Goal: Navigation & Orientation: Find specific page/section

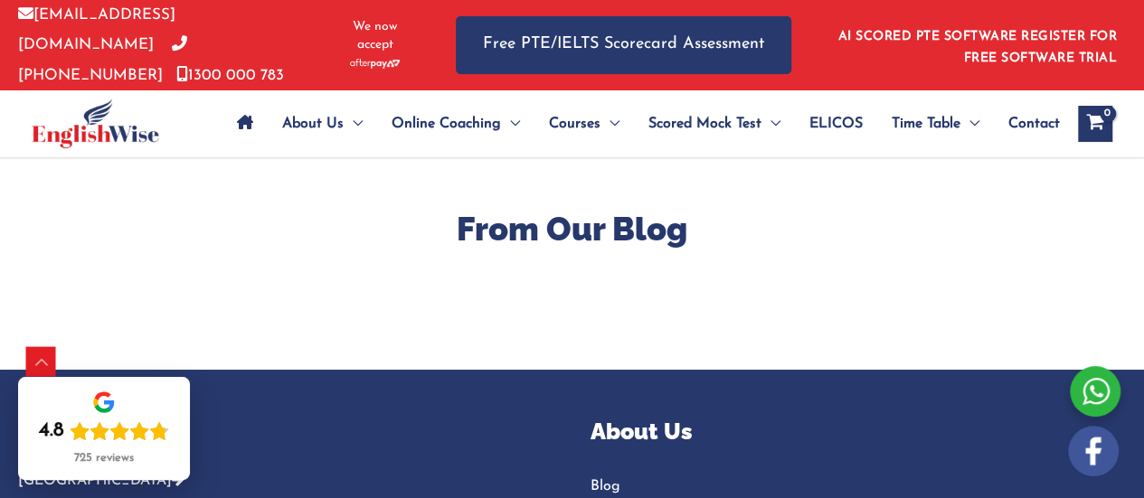
scroll to position [6780, 0]
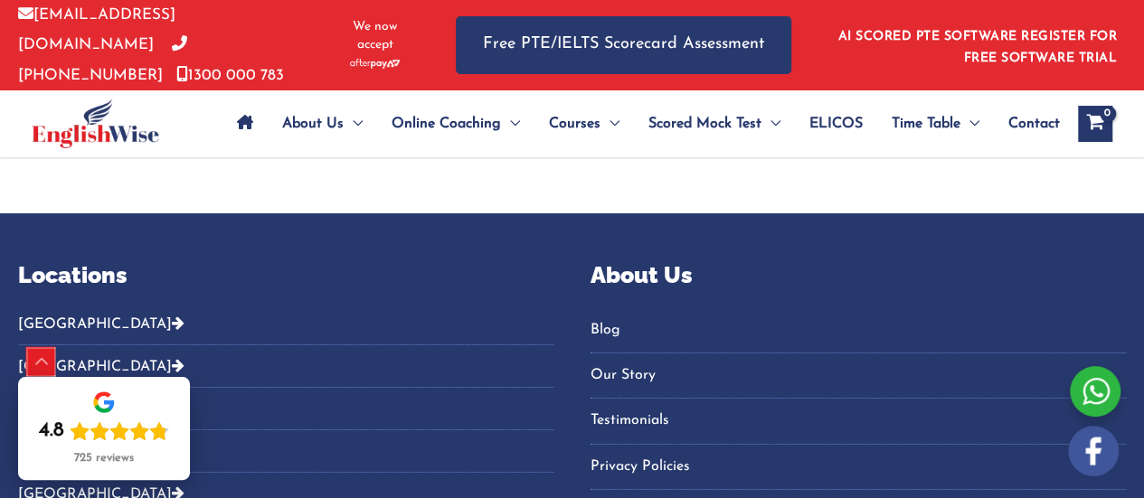
click at [47, 359] on div "Scroll to Top" at bounding box center [41, 362] width 29 height 29
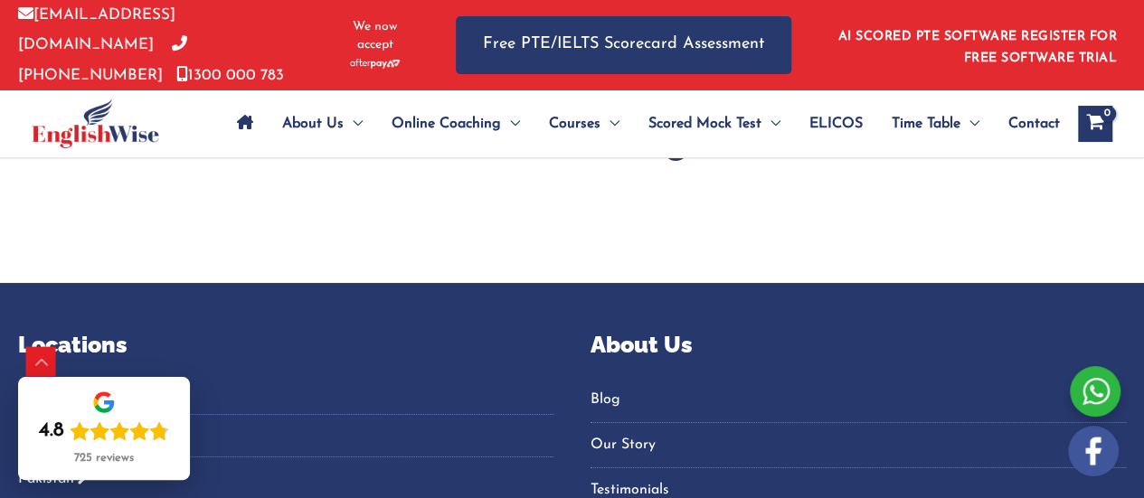
scroll to position [6673, 0]
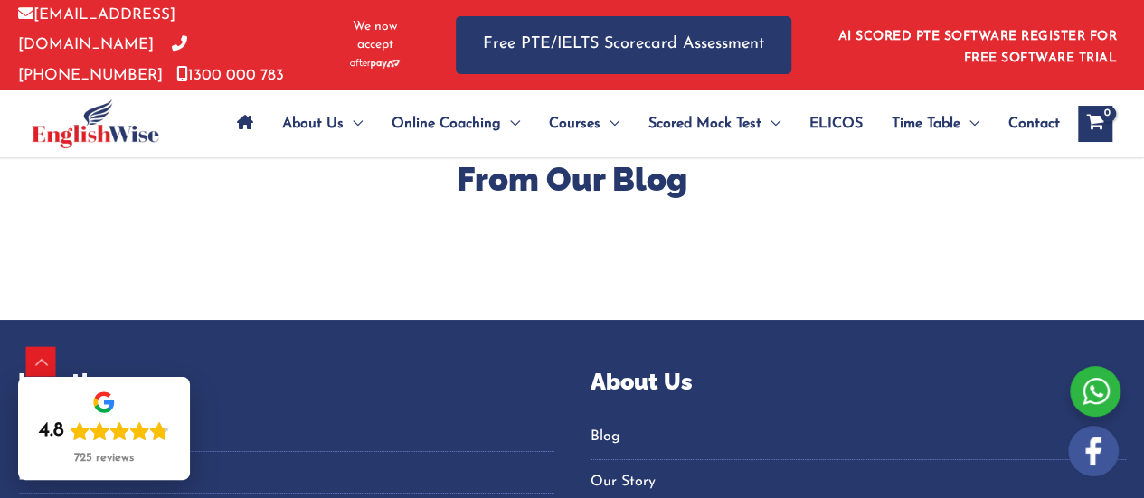
click at [602, 422] on link "Blog" at bounding box center [858, 437] width 536 height 30
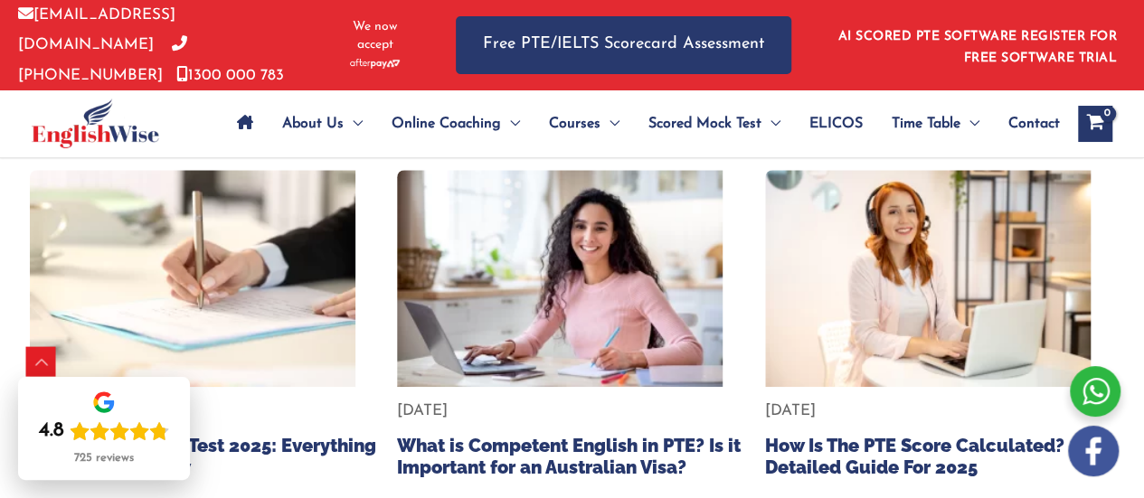
scroll to position [542, 0]
